Goal: Task Accomplishment & Management: Manage account settings

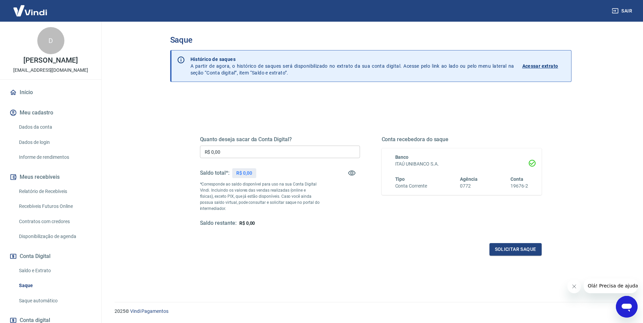
click at [362, 228] on div "Quanto deseja sacar da Conta Digital? R$ 0,00 ​ Saldo total*: R$ 0,00 *Correspo…" at bounding box center [371, 188] width 342 height 136
click at [356, 227] on div "Saldo restante: R$ 0,00" at bounding box center [280, 223] width 160 height 7
